Goal: Information Seeking & Learning: Compare options

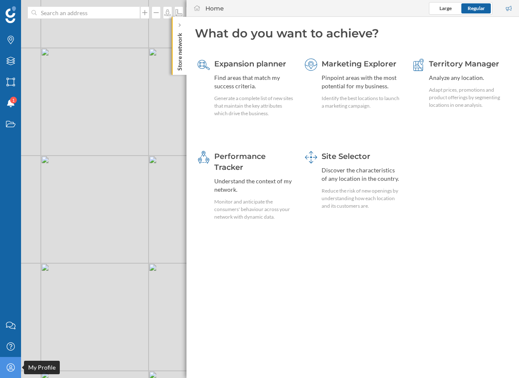
click at [6, 369] on icon "My Profile" at bounding box center [10, 367] width 11 height 8
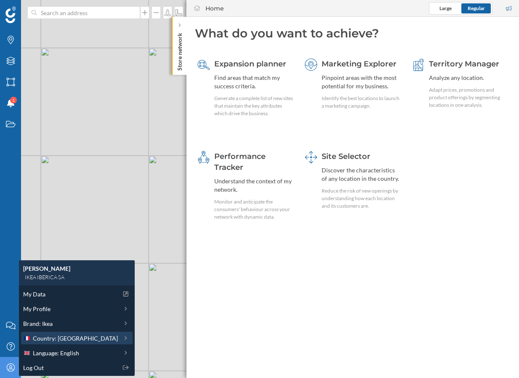
click at [57, 339] on span "Country: [GEOGRAPHIC_DATA]" at bounding box center [75, 338] width 85 height 9
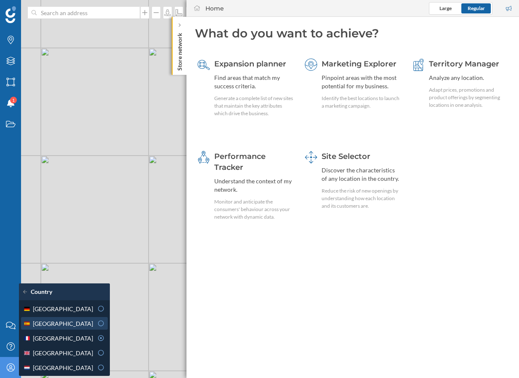
click at [68, 319] on div "[GEOGRAPHIC_DATA]" at bounding box center [58, 323] width 70 height 9
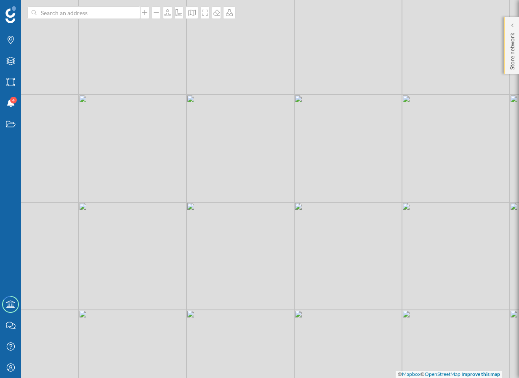
click at [515, 59] on p "Store network" at bounding box center [512, 49] width 8 height 40
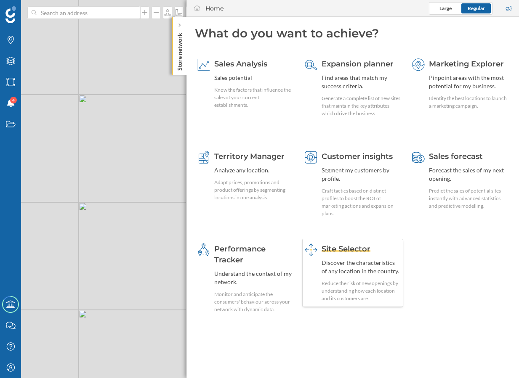
click at [363, 271] on div "Discover the characteristics of any location in the country." at bounding box center [360, 267] width 79 height 17
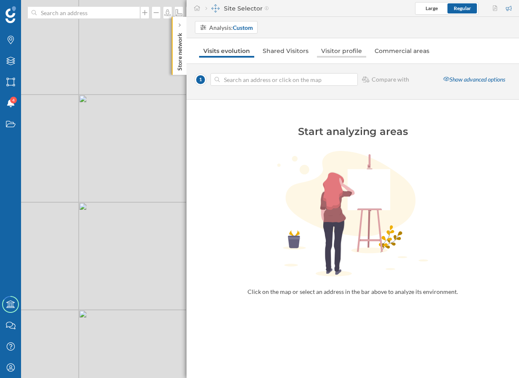
click at [336, 48] on link "Visitor profile" at bounding box center [341, 50] width 49 height 13
click at [225, 41] on div "Analysis: Custom Visits evolution Shared Visitors Visitor profile Commercial ar…" at bounding box center [352, 197] width 332 height 361
click at [231, 33] on div "Analysis: Custom" at bounding box center [226, 27] width 63 height 13
click at [232, 77] on div "Commercial area" at bounding box center [221, 74] width 45 height 7
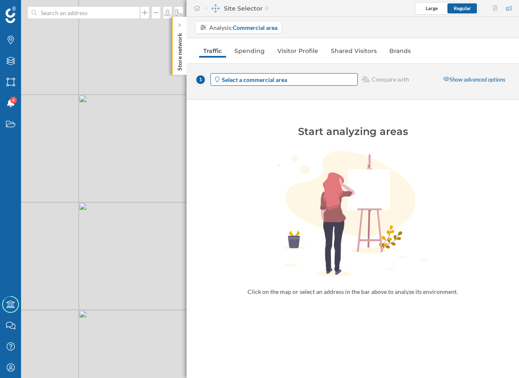
click at [255, 81] on strong "Select a commercial area" at bounding box center [254, 79] width 65 height 7
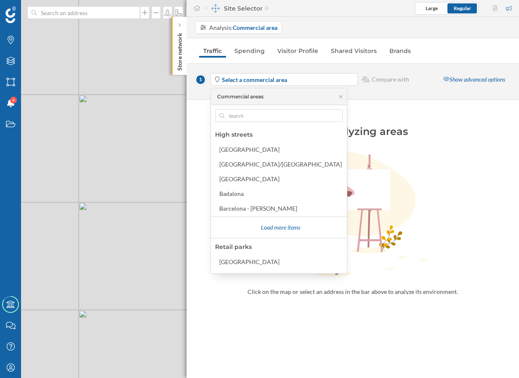
click at [236, 122] on div "High streets [GEOGRAPHIC_DATA] [GEOGRAPHIC_DATA]/[GEOGRAPHIC_DATA] [GEOGRAPHIC_…" at bounding box center [279, 189] width 136 height 168
click at [244, 117] on input "text" at bounding box center [278, 115] width 109 height 13
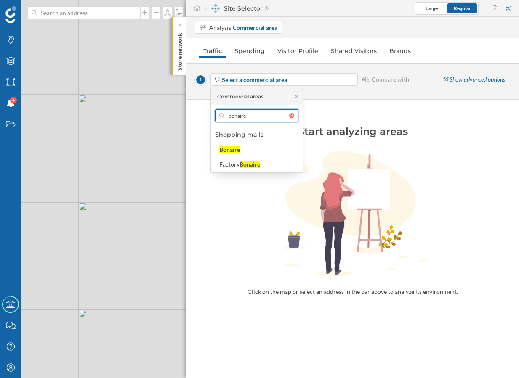
type input "bonaire"
click at [246, 148] on div "Bonaire" at bounding box center [258, 149] width 78 height 9
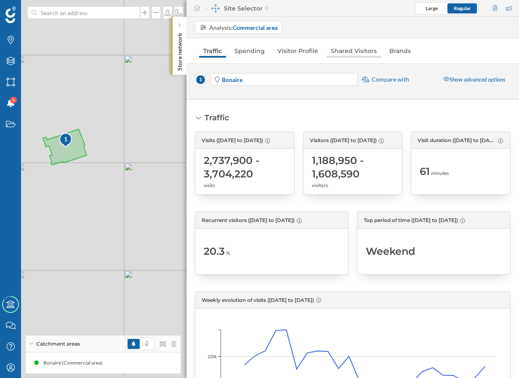
click at [355, 53] on link "Shared Visitors" at bounding box center [353, 50] width 54 height 13
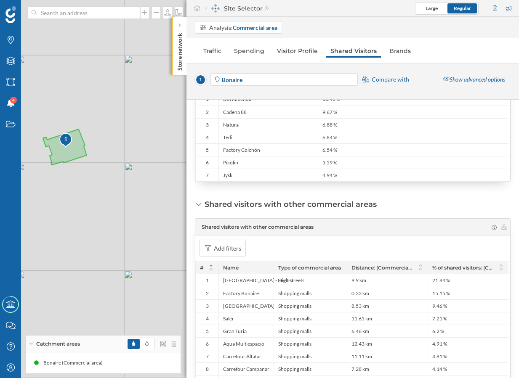
scroll to position [367, 0]
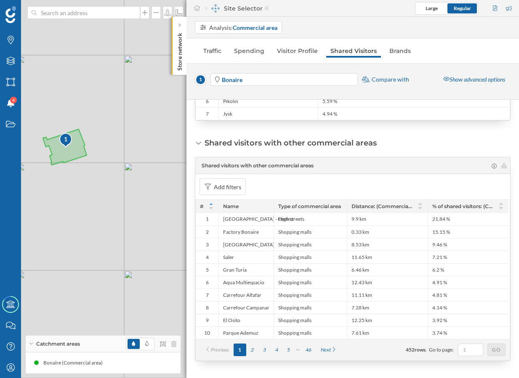
click at [398, 77] on span "Compare with" at bounding box center [389, 79] width 37 height 8
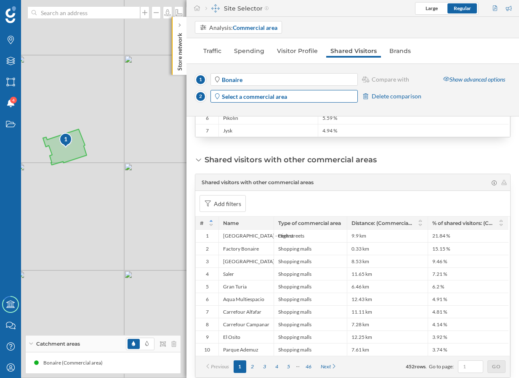
click at [294, 99] on span "Select a commercial area" at bounding box center [289, 96] width 135 height 9
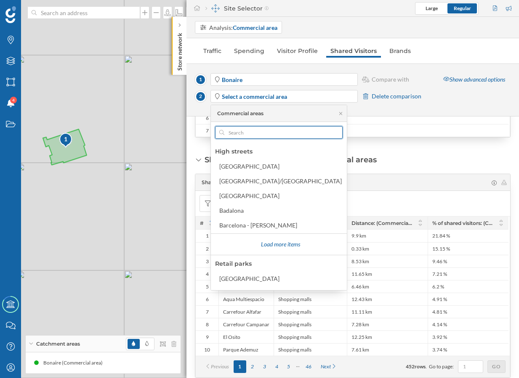
click at [247, 131] on input "text" at bounding box center [278, 132] width 109 height 13
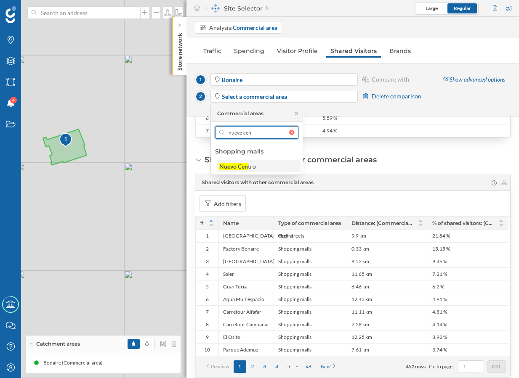
type input "nuevo cen"
click at [247, 165] on div "Nuevo Cen" at bounding box center [233, 166] width 29 height 7
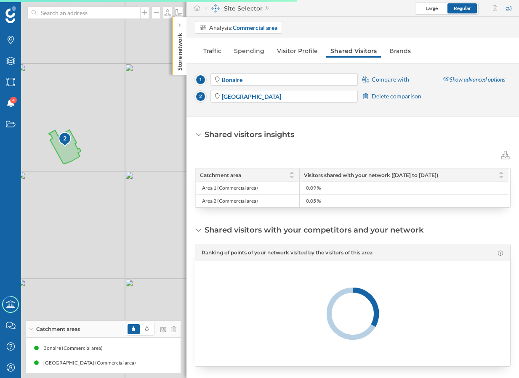
click at [397, 82] on span "Compare with" at bounding box center [389, 79] width 37 height 8
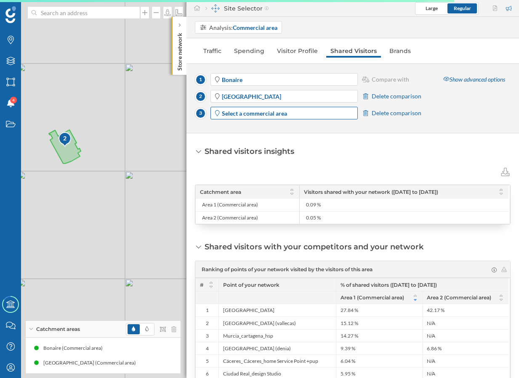
click at [292, 116] on span "Select a commercial area" at bounding box center [289, 113] width 135 height 9
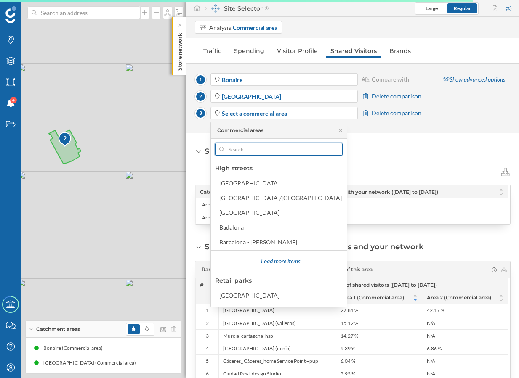
click at [260, 146] on input "text" at bounding box center [278, 149] width 109 height 13
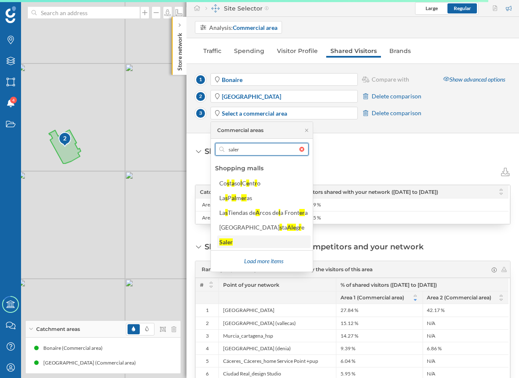
type input "saler"
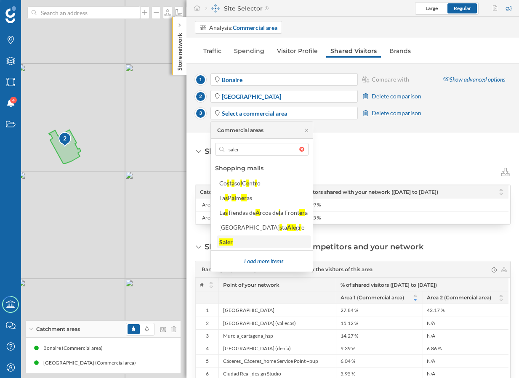
click at [242, 242] on div "Saler" at bounding box center [263, 242] width 88 height 9
